Goal: Check status: Check status

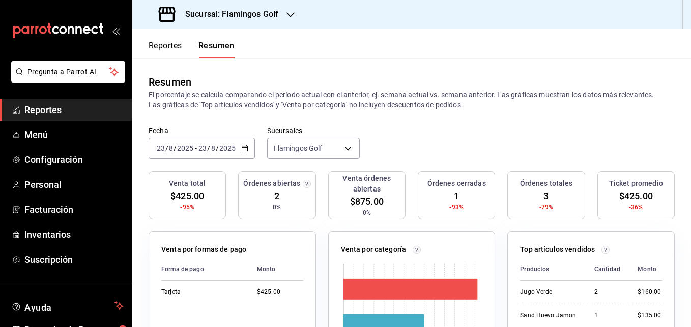
click at [164, 49] on button "Reportes" at bounding box center [166, 49] width 34 height 17
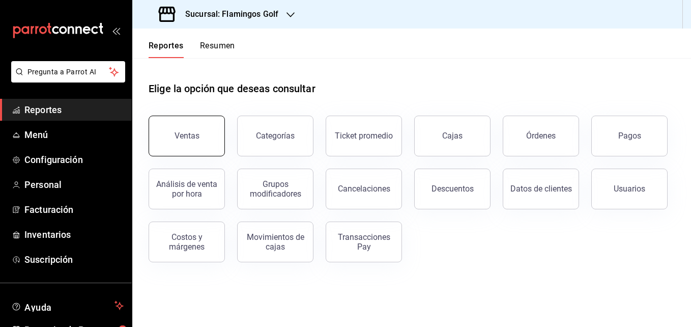
click at [187, 139] on div "Ventas" at bounding box center [187, 136] width 25 height 10
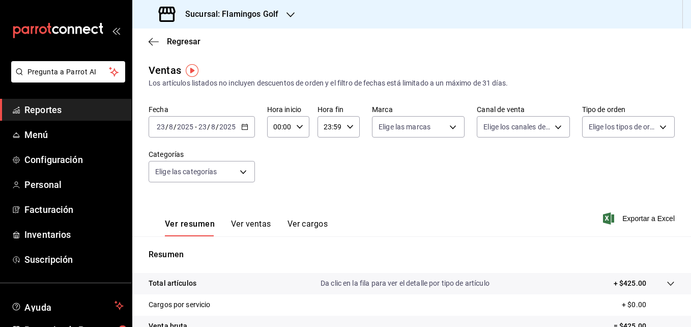
click at [243, 127] on icon "button" at bounding box center [244, 126] width 7 height 7
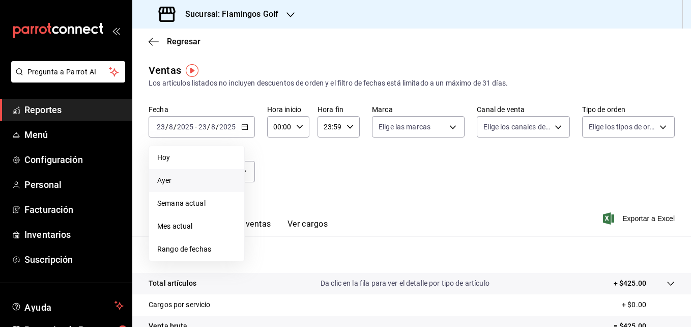
click at [181, 179] on span "Ayer" at bounding box center [196, 180] width 79 height 11
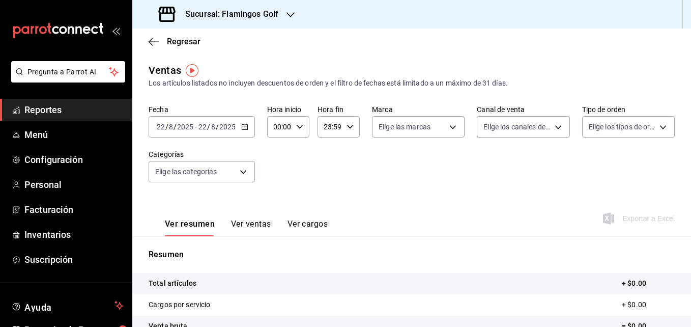
click at [248, 129] on div "[DATE] [DATE] - [DATE] [DATE]" at bounding box center [202, 126] width 106 height 21
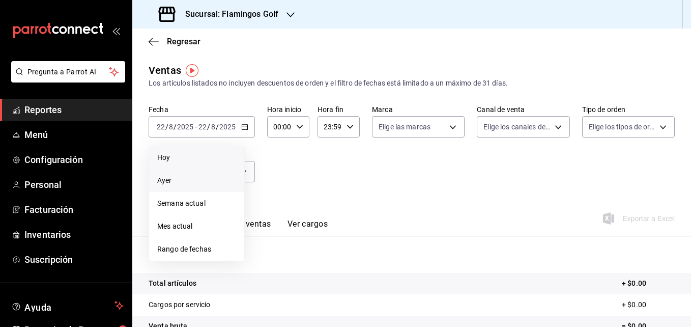
click at [184, 155] on span "Hoy" at bounding box center [196, 157] width 79 height 11
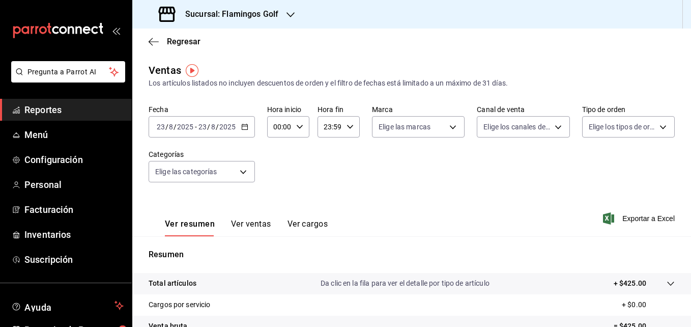
click at [288, 15] on icon "button" at bounding box center [291, 15] width 8 height 8
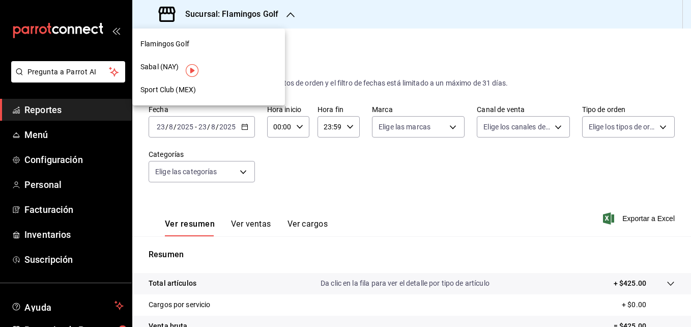
click at [164, 65] on span "Sabal (NAY)" at bounding box center [159, 67] width 38 height 11
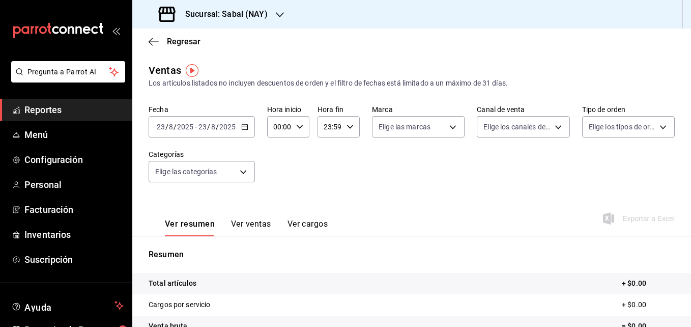
click at [243, 128] on icon "button" at bounding box center [244, 126] width 7 height 7
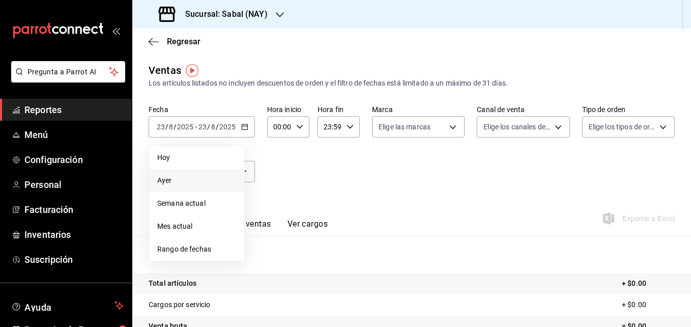
click at [176, 179] on span "Ayer" at bounding box center [196, 180] width 79 height 11
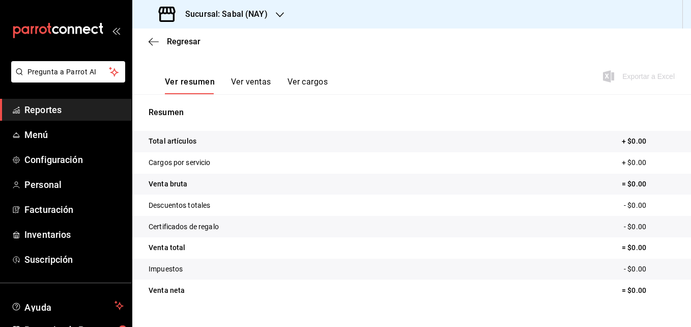
scroll to position [143, 0]
click at [151, 42] on icon "button" at bounding box center [154, 41] width 10 height 1
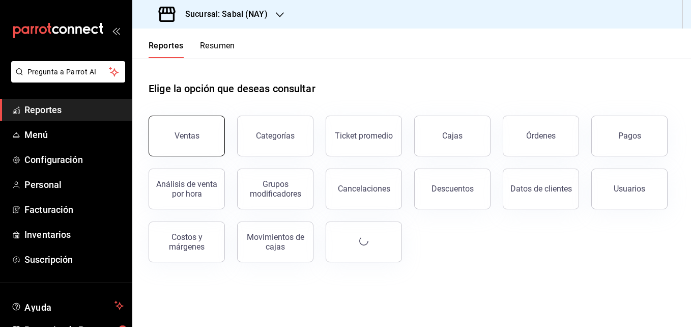
click at [192, 146] on button "Ventas" at bounding box center [187, 136] width 76 height 41
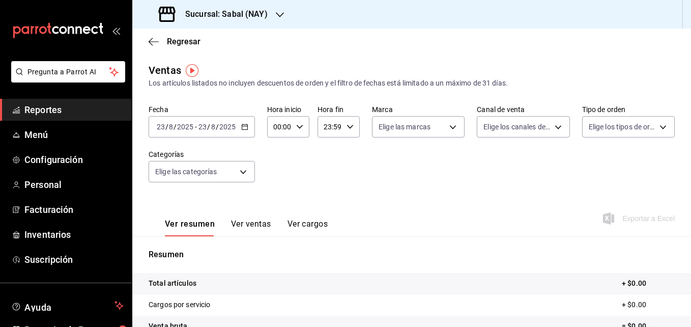
click at [245, 129] on \(Stroke\) "button" at bounding box center [245, 127] width 6 height 6
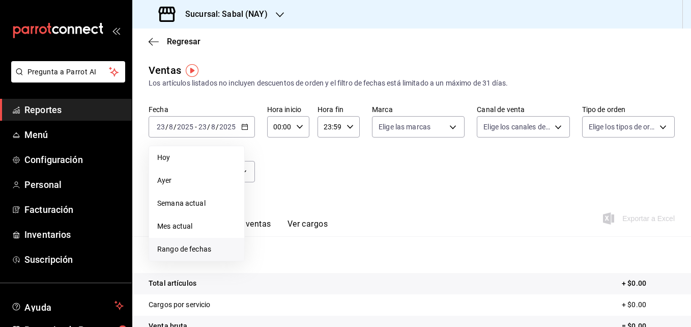
click at [186, 250] on span "Rango de fechas" at bounding box center [196, 249] width 79 height 11
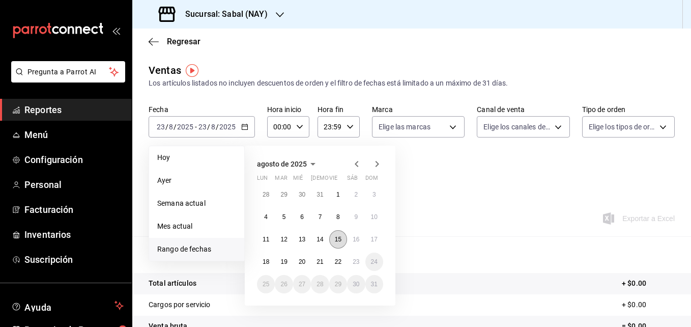
click at [335, 236] on abbr "15" at bounding box center [338, 239] width 7 height 7
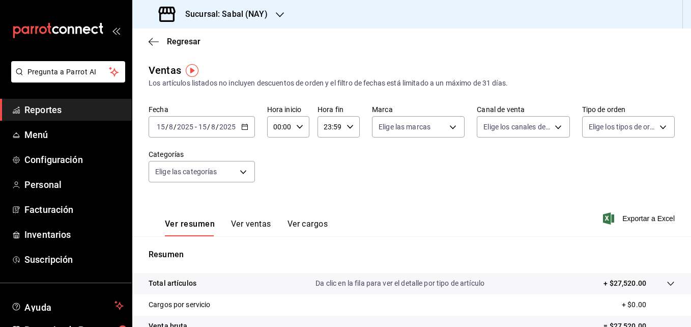
click at [245, 130] on div "[DATE] [DATE] - [DATE] [DATE]" at bounding box center [202, 126] width 106 height 21
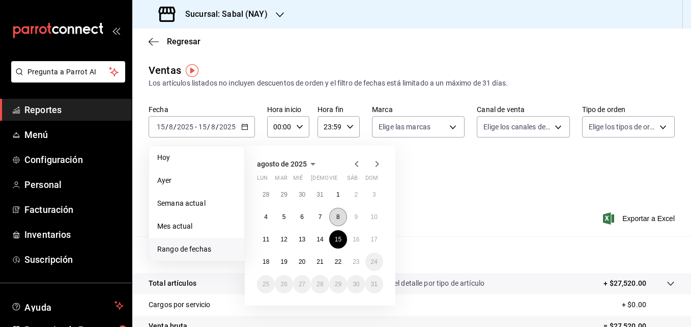
click at [335, 219] on button "8" at bounding box center [338, 217] width 18 height 18
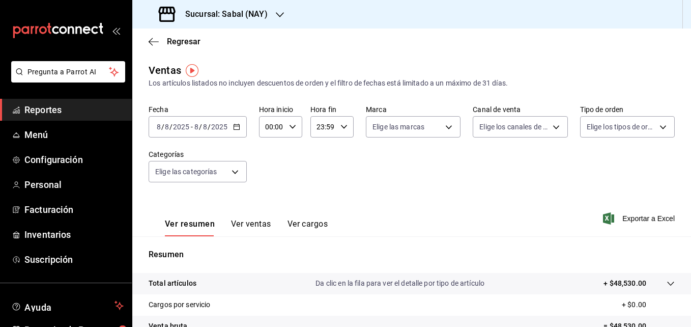
click at [234, 127] on \(Stroke\) "button" at bounding box center [237, 127] width 6 height 6
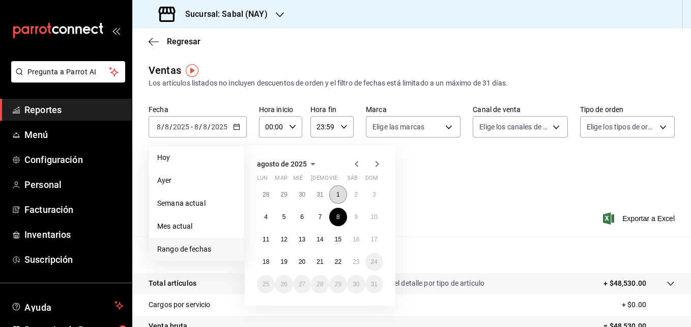
click at [337, 196] on abbr "1" at bounding box center [338, 194] width 4 height 7
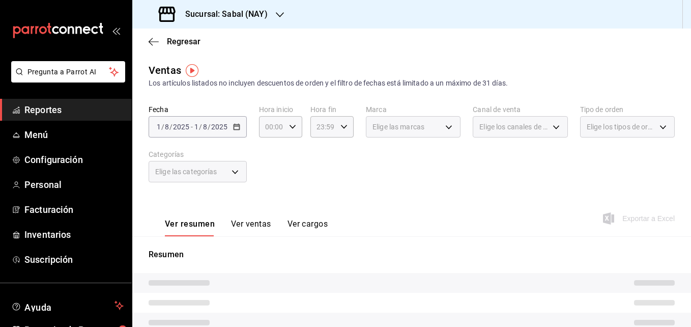
click at [337, 196] on div "Ver resumen Ver ventas Ver cargos Exportar a Excel" at bounding box center [411, 215] width 559 height 42
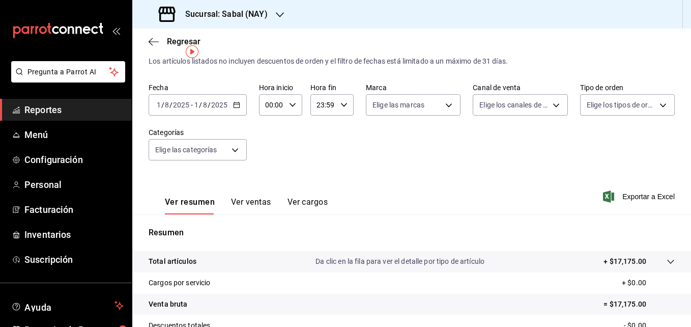
scroll to position [19, 0]
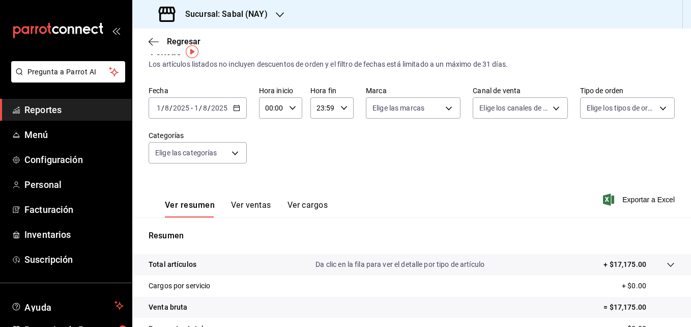
click at [236, 109] on icon "button" at bounding box center [236, 107] width 7 height 7
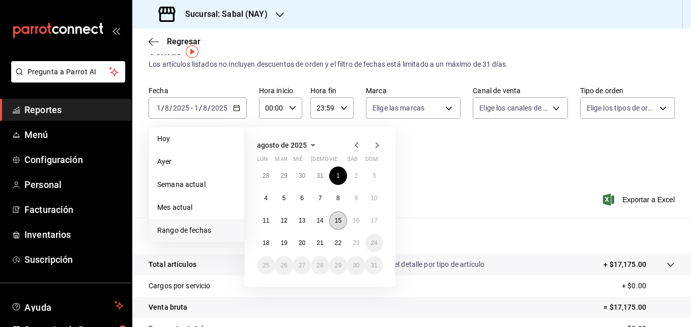
click at [338, 218] on abbr "15" at bounding box center [338, 220] width 7 height 7
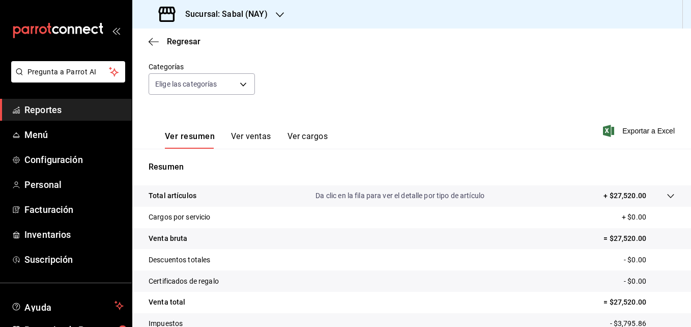
scroll to position [123, 0]
